Goal: Information Seeking & Learning: Find specific page/section

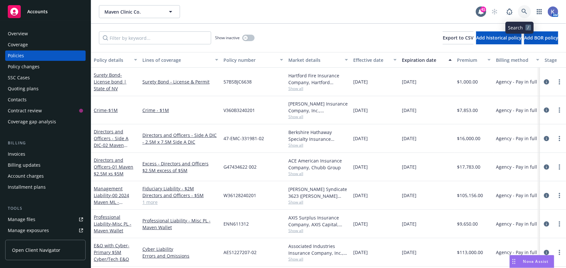
click at [521, 13] on icon at bounding box center [524, 12] width 6 height 6
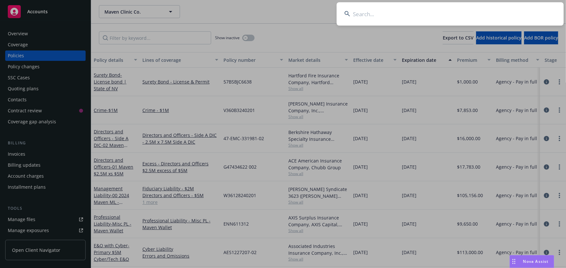
click at [478, 12] on input at bounding box center [449, 13] width 227 height 23
click at [405, 15] on input at bounding box center [449, 13] width 227 height 23
paste input "Dataiku"
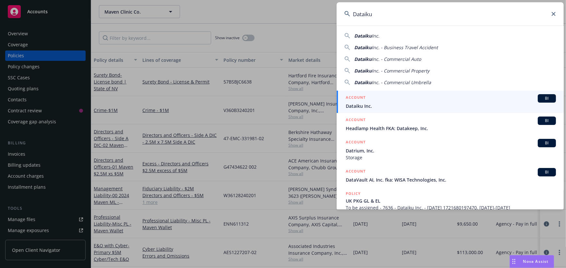
type input "Dataiku"
click at [360, 104] on span "Dataiku Inc." at bounding box center [450, 106] width 210 height 7
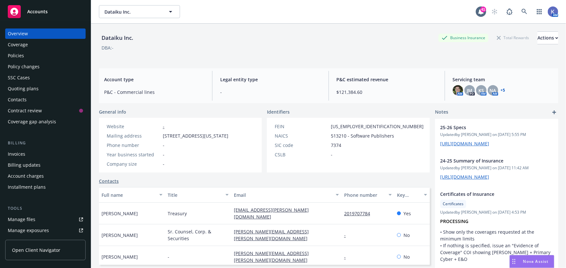
click at [29, 57] on div "Policies" at bounding box center [45, 56] width 75 height 10
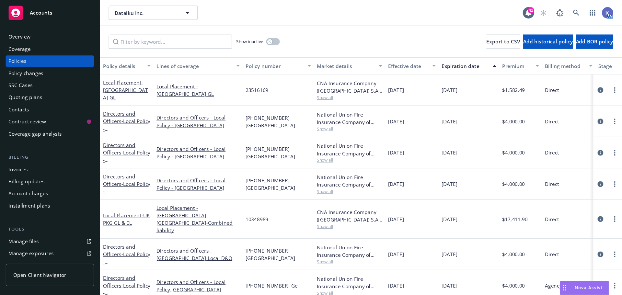
scroll to position [29, 0]
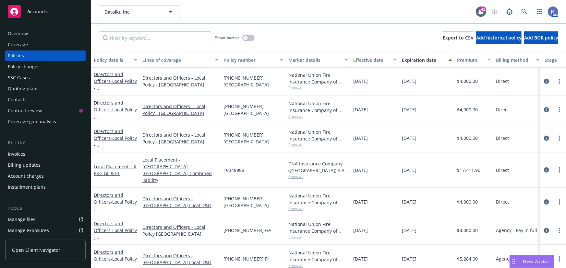
click at [292, 34] on div "Show inactive Export to CSV Add historical policy Add BOR policy" at bounding box center [328, 38] width 474 height 29
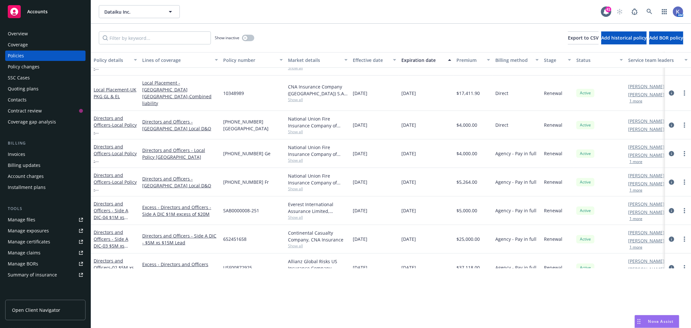
scroll to position [137, 0]
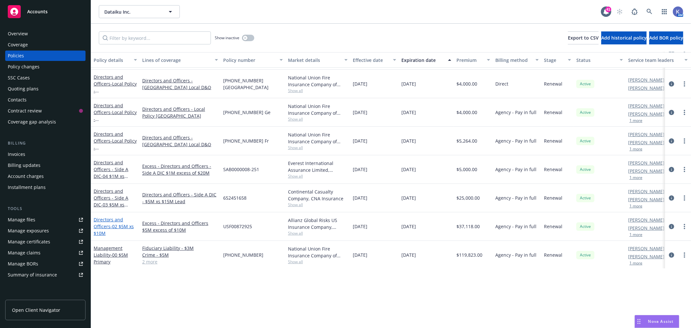
click at [106, 218] on link "Directors and Officers - 02 $5M xs $10M" at bounding box center [114, 226] width 40 height 20
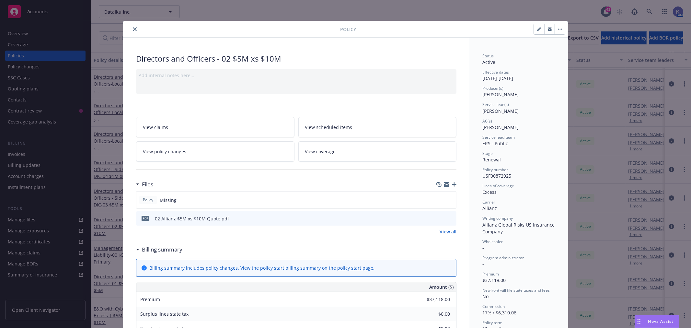
click at [452, 185] on icon "button" at bounding box center [454, 184] width 5 height 5
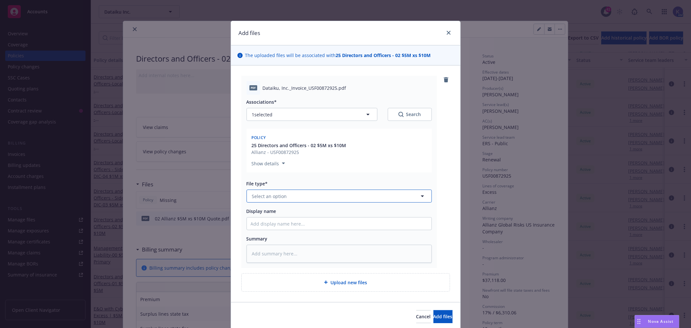
click at [283, 195] on button "Select an option" at bounding box center [339, 196] width 185 height 13
type input "invoic"
click at [287, 227] on div "Invoice - Third Party" at bounding box center [275, 231] width 49 height 9
click at [325, 222] on input "Display name" at bounding box center [339, 223] width 185 height 12
type textarea "x"
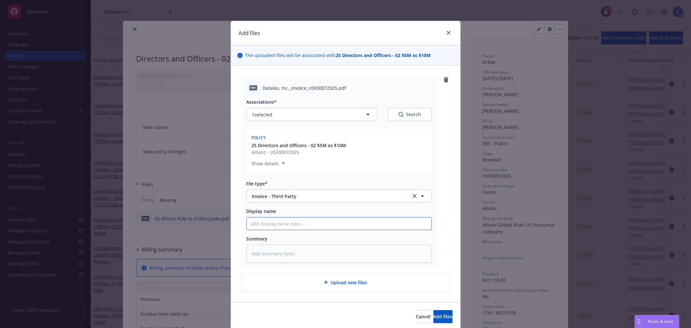
type input "A"
type textarea "x"
type input "Al"
type textarea "x"
type input "All"
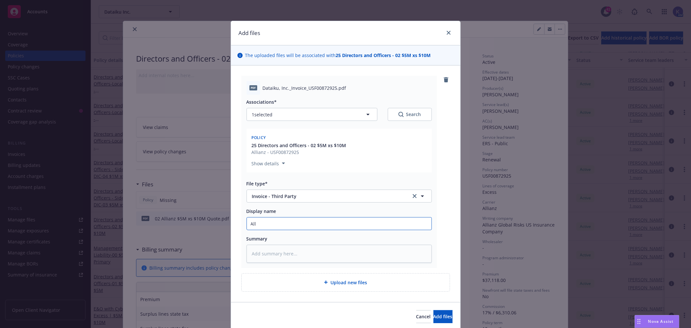
type textarea "x"
type input "[MEDICAL_DATA]"
type textarea "x"
type input "Allien"
type textarea "x"
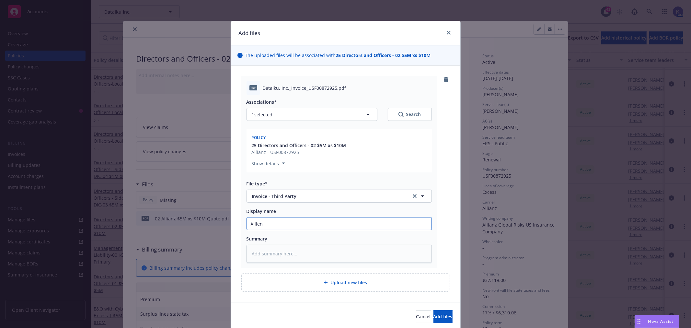
type input "Allienz"
type textarea "x"
type input "Allienz"
type textarea "x"
type input "Allianz"
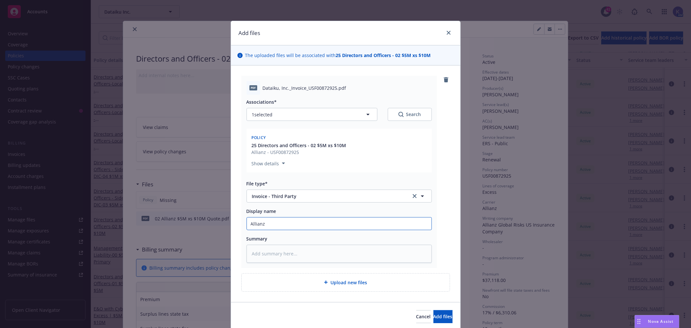
type textarea "x"
type input "Allianz"
type textarea "x"
type input "Allianz C"
type textarea "x"
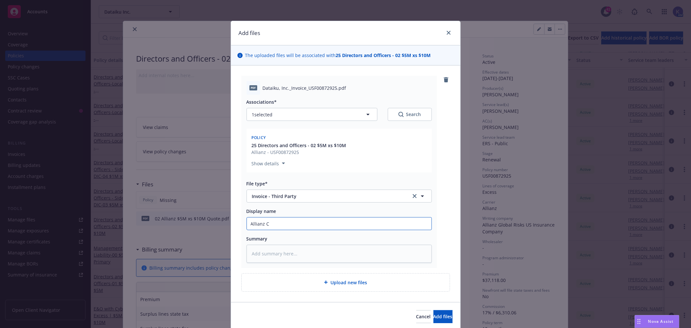
type input "Allianz Ca"
type textarea "x"
type input "Allianz Car"
type textarea "x"
type input "Allianz [PERSON_NAME]"
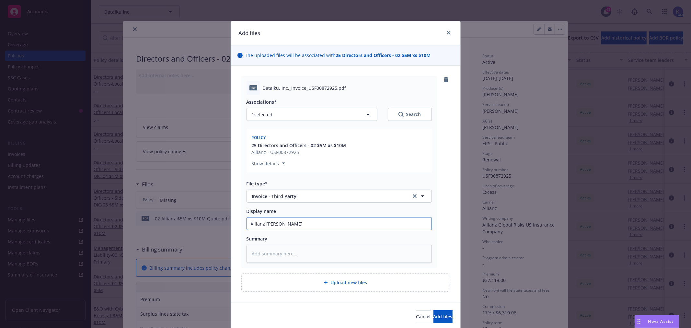
type textarea "x"
type input "Allianz [PERSON_NAME]"
type textarea "x"
type input "Allianz Carrier"
type textarea "x"
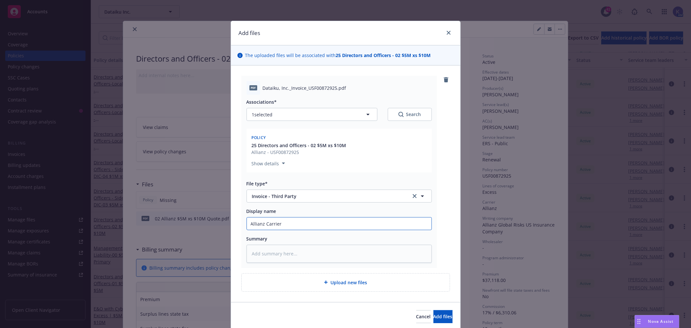
type input "Allianz Carrier"
type textarea "x"
type input "Allianz Carrier i"
type textarea "x"
type input "Allianz Carrier in"
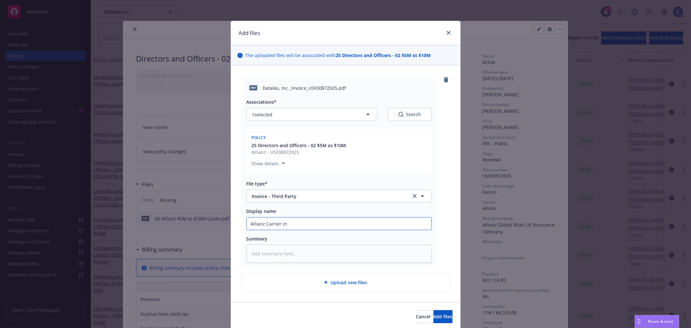
type textarea "x"
type input "Allianz Carrier invo"
type textarea "x"
type input "Allianz Carrier invoi"
type textarea "x"
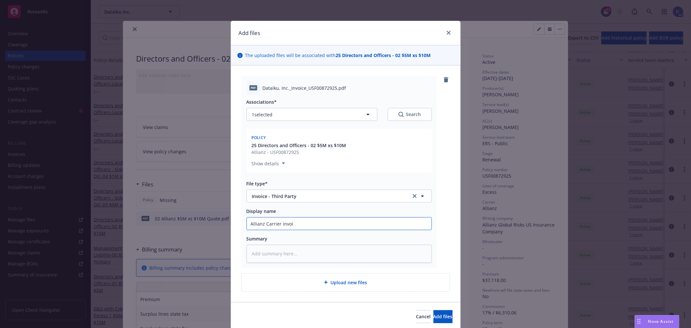
type input "Allianz Carrier invoic"
type textarea "x"
type input "Allianz Carrier invoice"
type textarea "x"
type input "Allianz Carrier invoice"
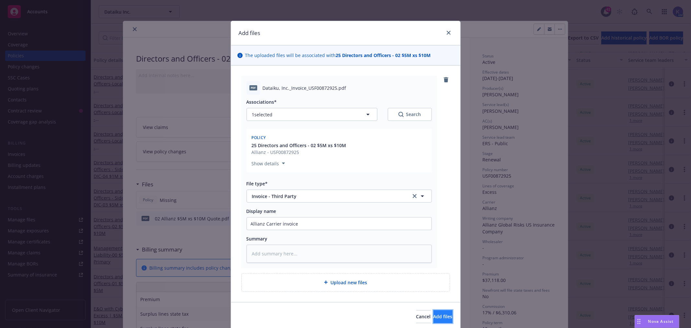
click at [434, 316] on span "Add files" at bounding box center [443, 316] width 19 height 6
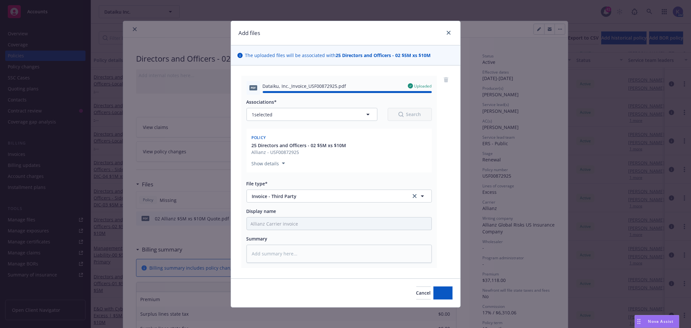
type textarea "x"
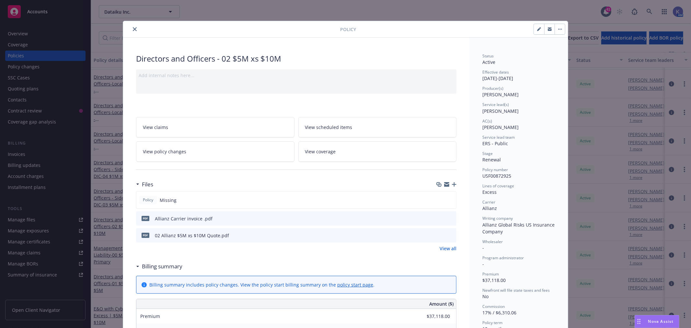
drag, startPoint x: 131, startPoint y: 28, endPoint x: 186, endPoint y: 20, distance: 56.0
click at [133, 28] on icon "close" at bounding box center [135, 29] width 4 height 4
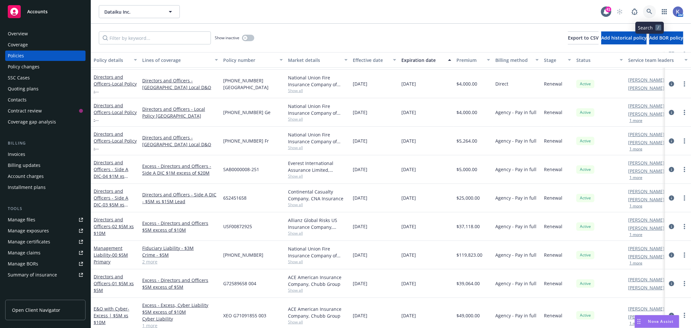
click at [650, 10] on icon at bounding box center [650, 12] width 6 height 6
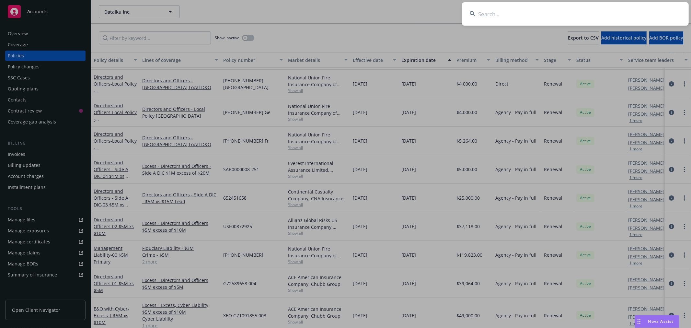
click at [569, 13] on input at bounding box center [575, 13] width 227 height 23
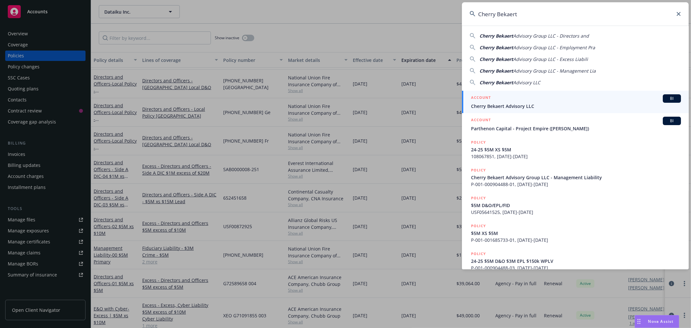
type input "Cherry Bekaert"
click at [491, 103] on span "Cherry Bekaert Advisory LLC" at bounding box center [576, 106] width 210 height 7
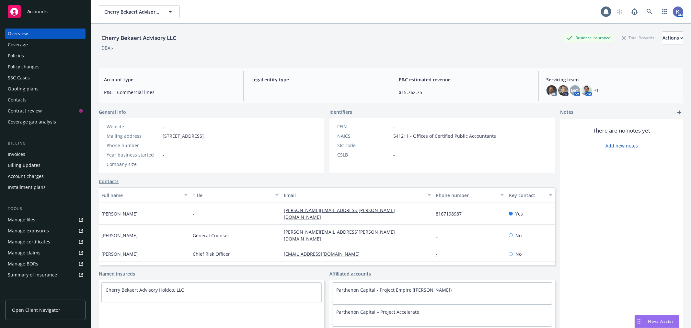
click at [31, 56] on div "Policies" at bounding box center [45, 56] width 75 height 10
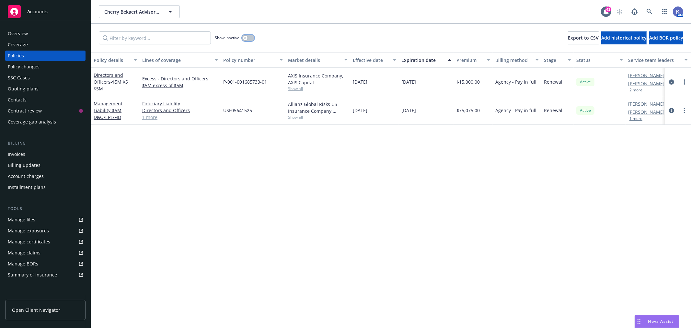
click at [248, 36] on button "button" at bounding box center [248, 38] width 12 height 6
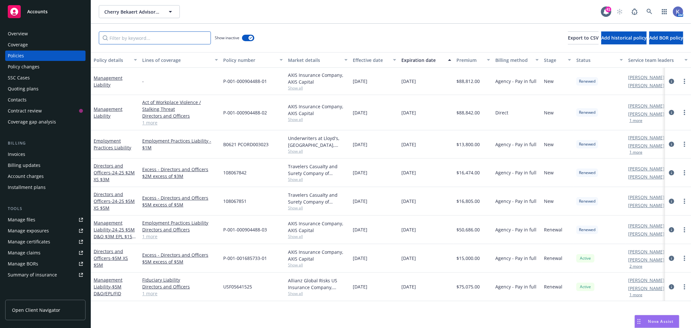
click at [155, 40] on input "Filter by keyword..." at bounding box center [155, 37] width 112 height 13
click at [106, 193] on link "Directors and Officers - 24-25 $5M XS $5M" at bounding box center [114, 201] width 41 height 20
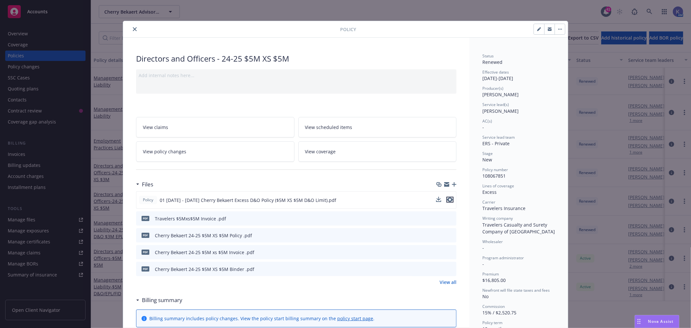
click at [449, 199] on icon "preview file" at bounding box center [450, 199] width 6 height 5
click at [133, 30] on icon "close" at bounding box center [135, 29] width 4 height 4
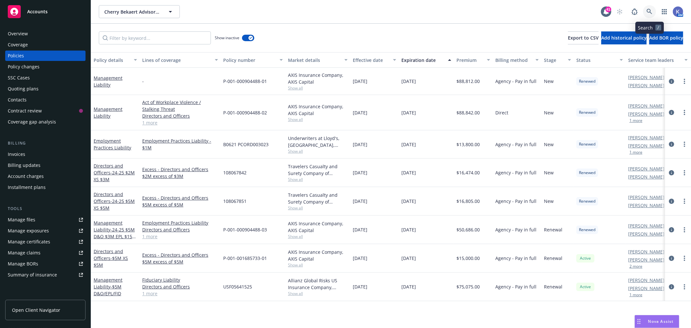
click at [647, 11] on icon at bounding box center [650, 12] width 6 height 6
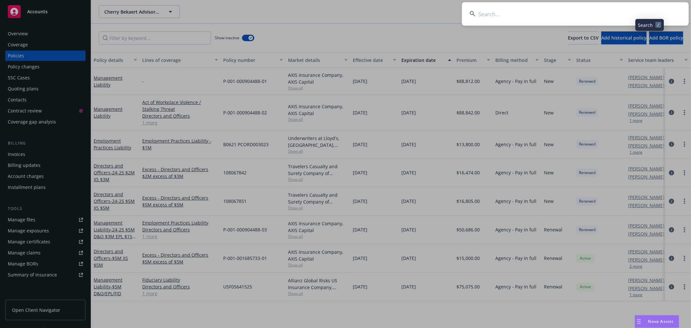
click at [619, 11] on input at bounding box center [575, 13] width 227 height 23
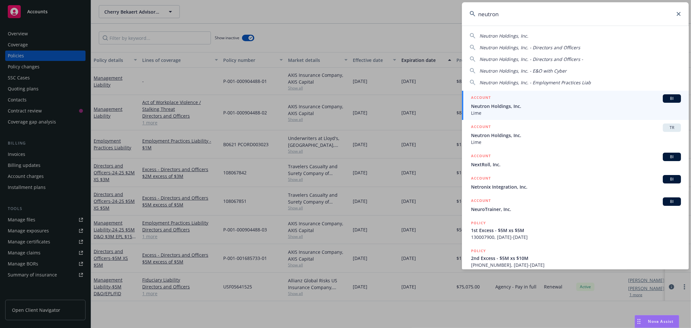
type input "neutron"
click at [487, 105] on span "Neutron Holdings, Inc." at bounding box center [576, 106] width 210 height 7
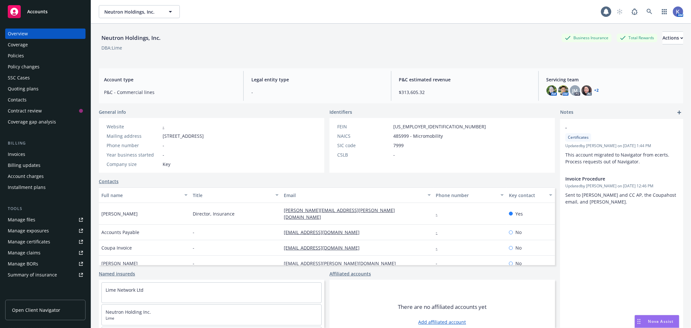
click at [30, 51] on div "Policies" at bounding box center [45, 56] width 75 height 10
